Goal: Task Accomplishment & Management: Manage account settings

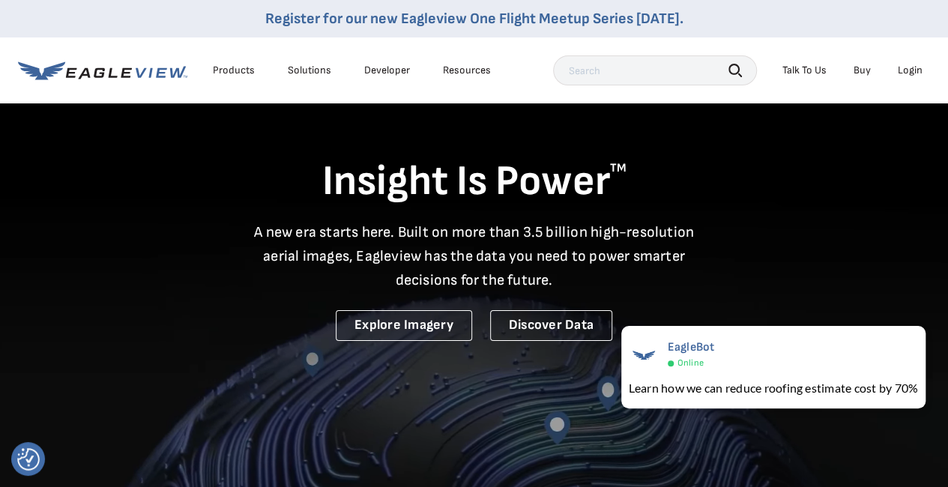
click at [914, 67] on div "Login" at bounding box center [910, 70] width 25 height 13
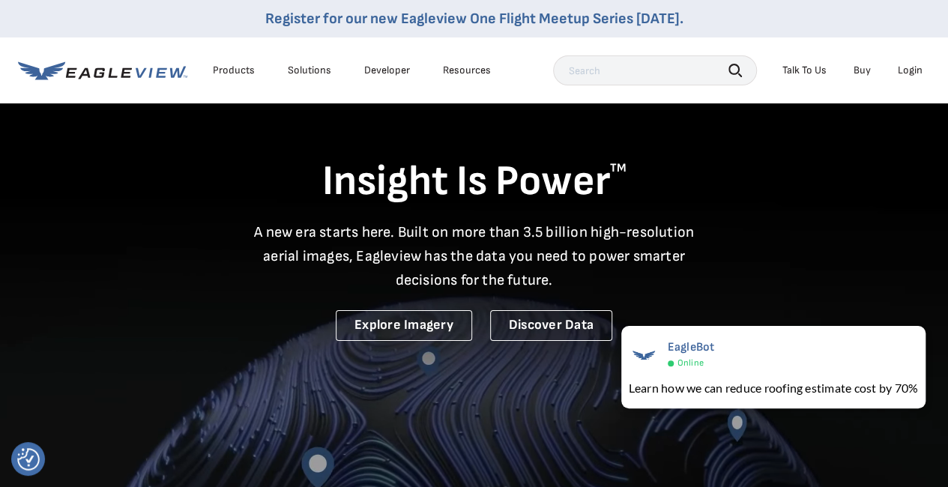
click at [910, 75] on div "Login" at bounding box center [910, 70] width 25 height 13
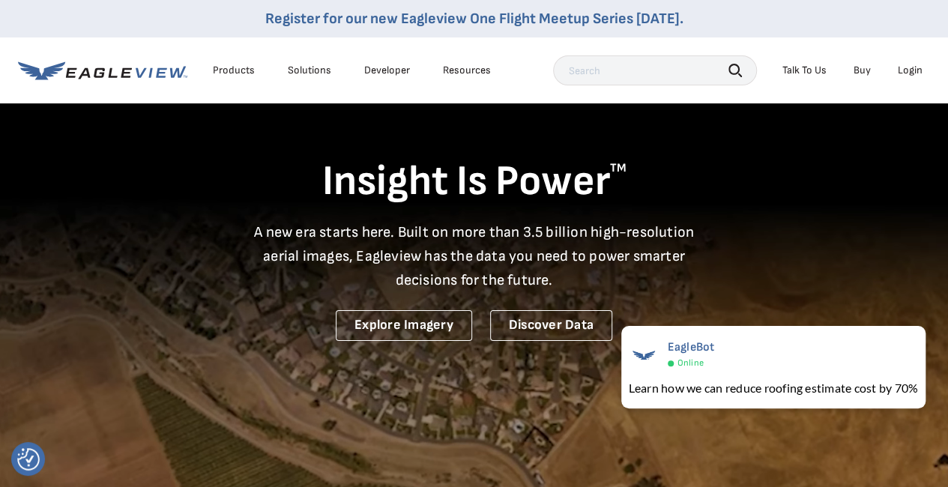
click at [909, 72] on div "Login" at bounding box center [910, 70] width 25 height 13
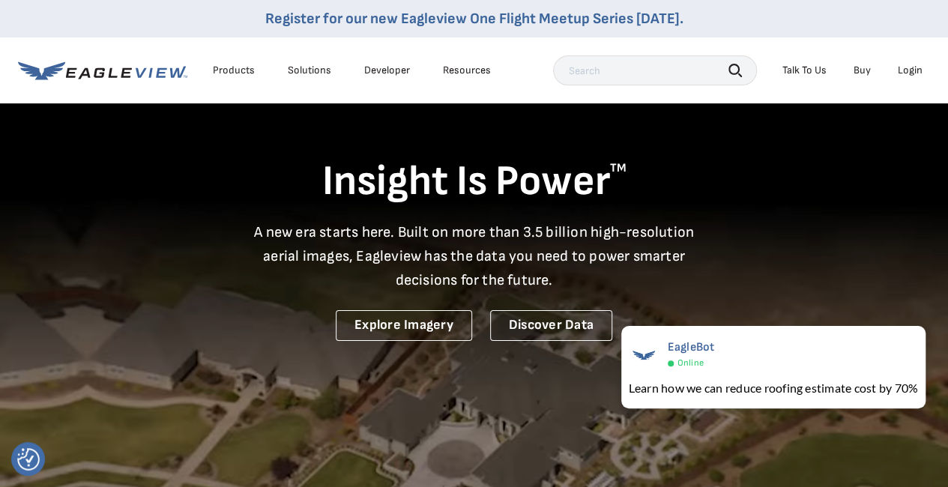
click at [909, 72] on div "Login" at bounding box center [910, 70] width 25 height 13
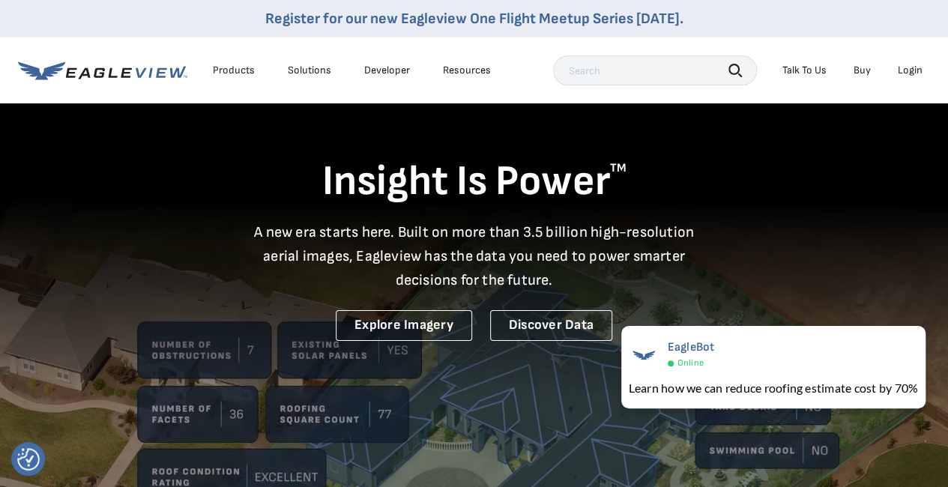
click at [909, 72] on div "Login" at bounding box center [910, 70] width 25 height 13
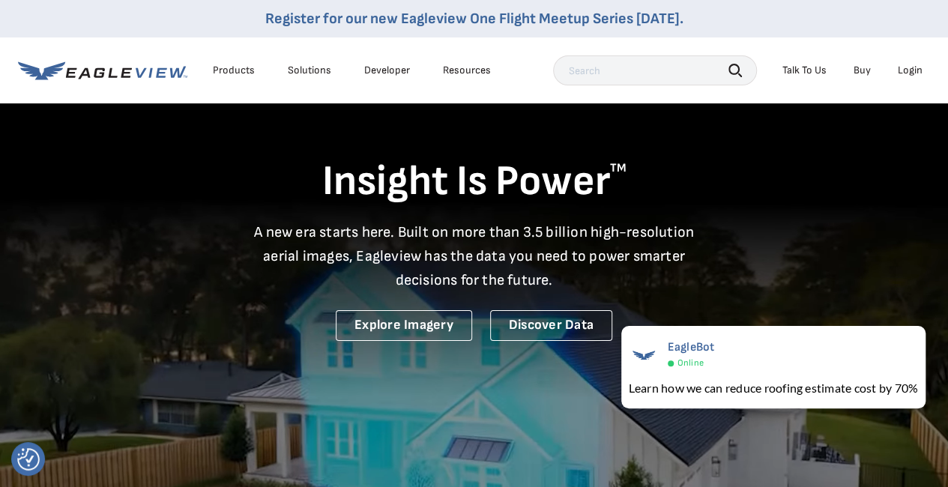
click at [911, 70] on div "Login" at bounding box center [910, 70] width 25 height 13
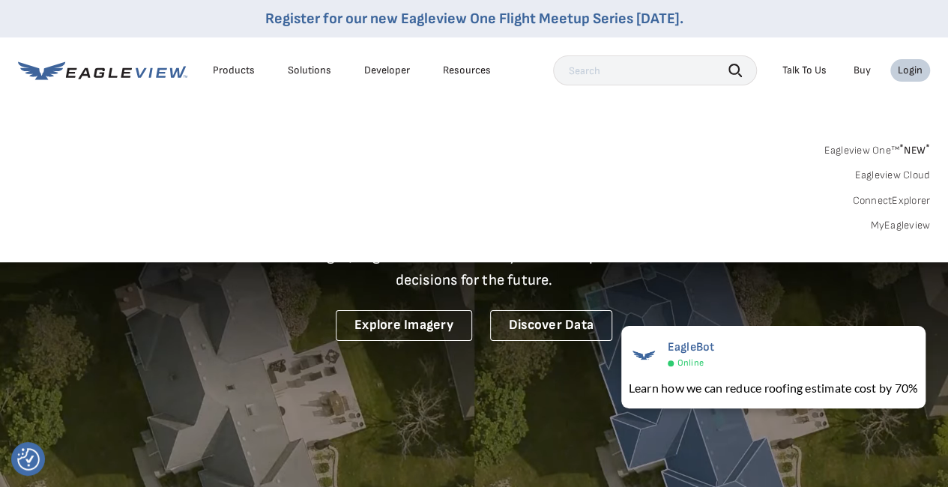
click at [911, 70] on div "Login" at bounding box center [910, 70] width 25 height 13
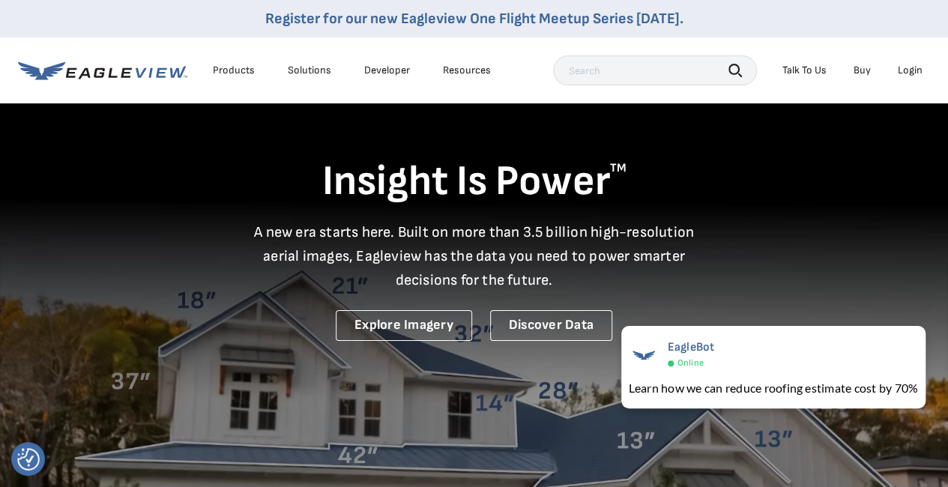
click at [911, 70] on div "Login" at bounding box center [910, 70] width 25 height 13
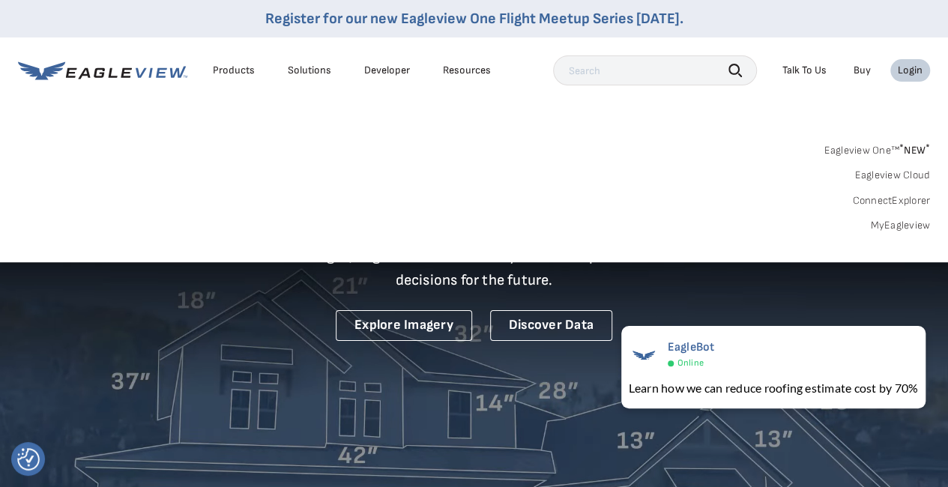
click at [911, 70] on div "Login" at bounding box center [910, 70] width 25 height 13
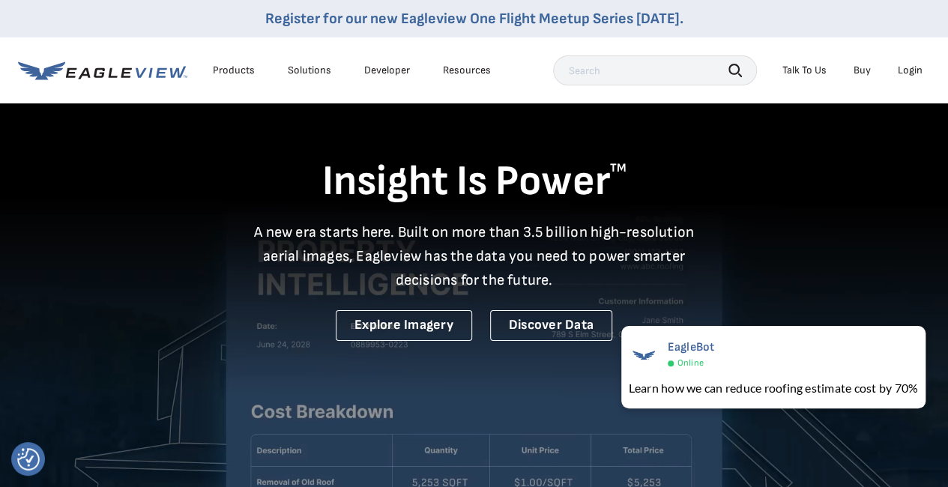
click at [911, 70] on div "Login" at bounding box center [910, 70] width 25 height 13
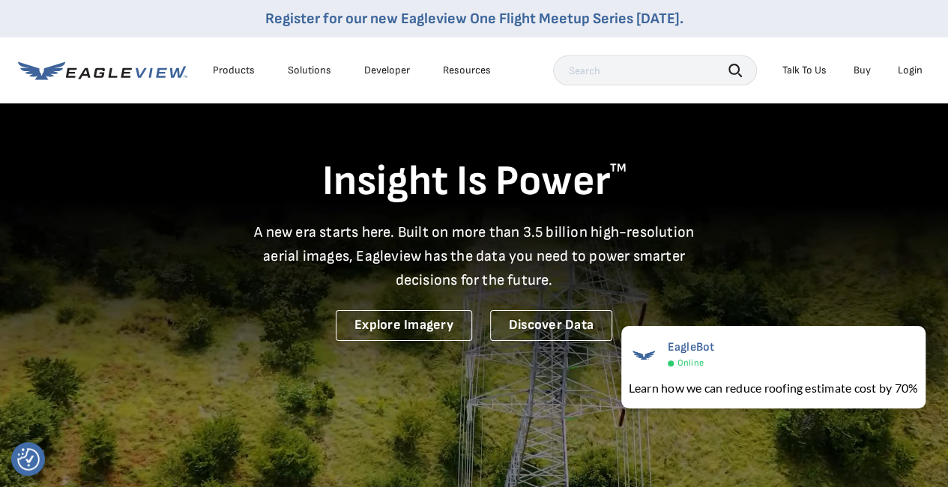
click at [902, 73] on div "Login" at bounding box center [910, 70] width 25 height 13
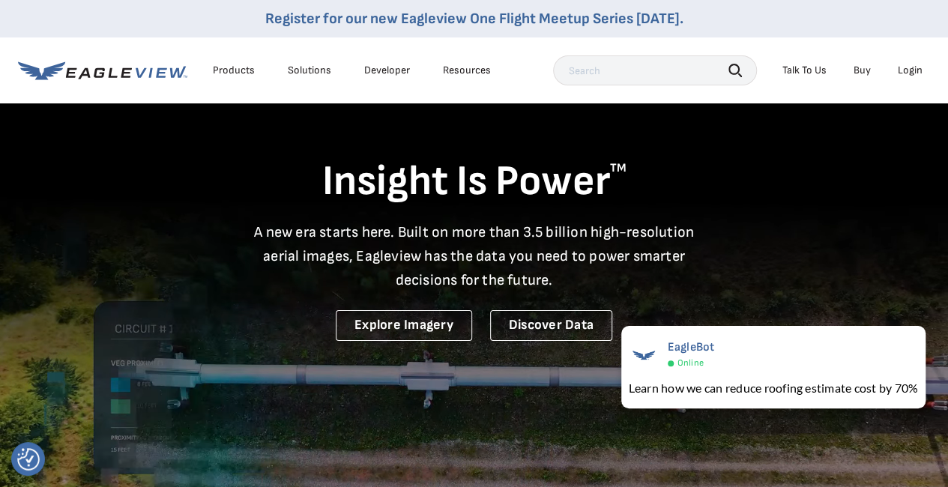
click at [896, 62] on li "Login" at bounding box center [910, 70] width 40 height 22
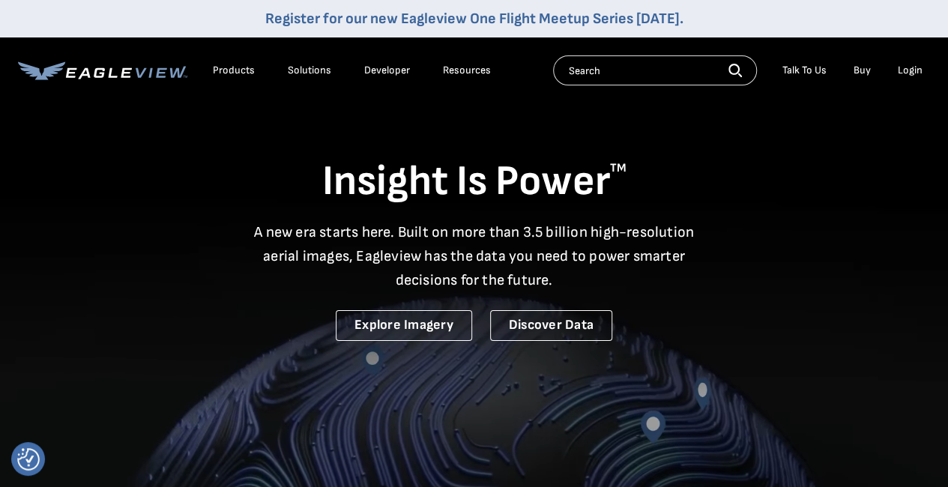
click at [899, 73] on div "Login" at bounding box center [910, 70] width 25 height 13
